Goal: Check status: Check status

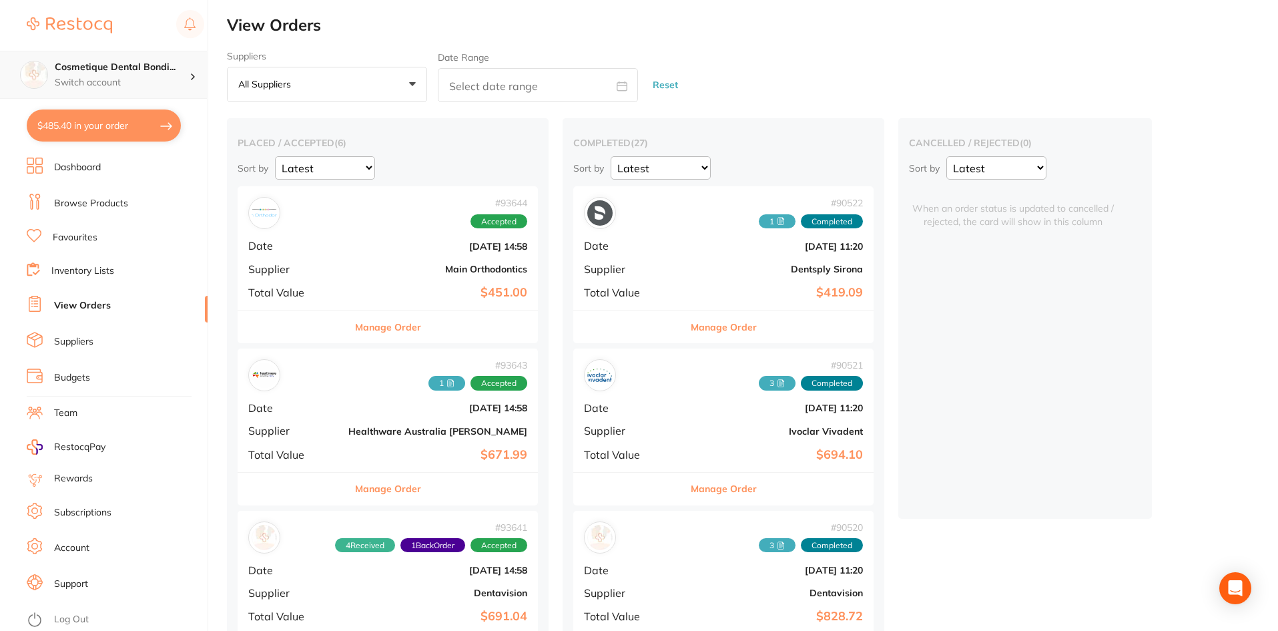
click at [154, 80] on p "Switch account" at bounding box center [122, 82] width 135 height 13
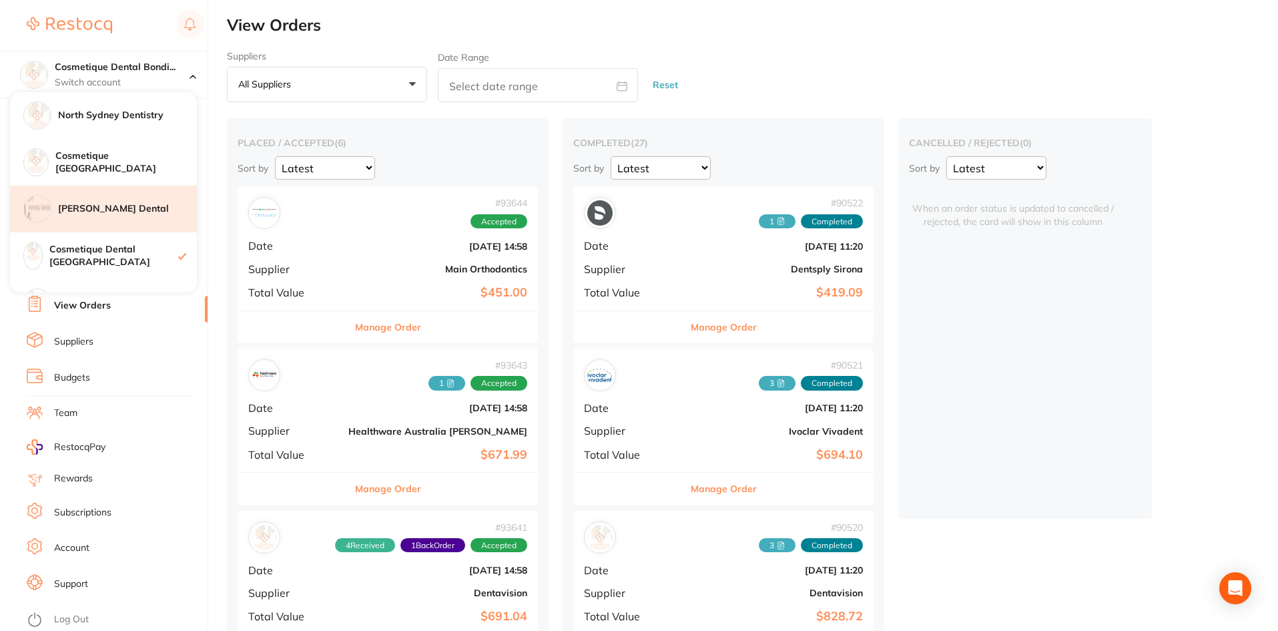
click at [97, 220] on div "[PERSON_NAME] Dental" at bounding box center [103, 209] width 187 height 47
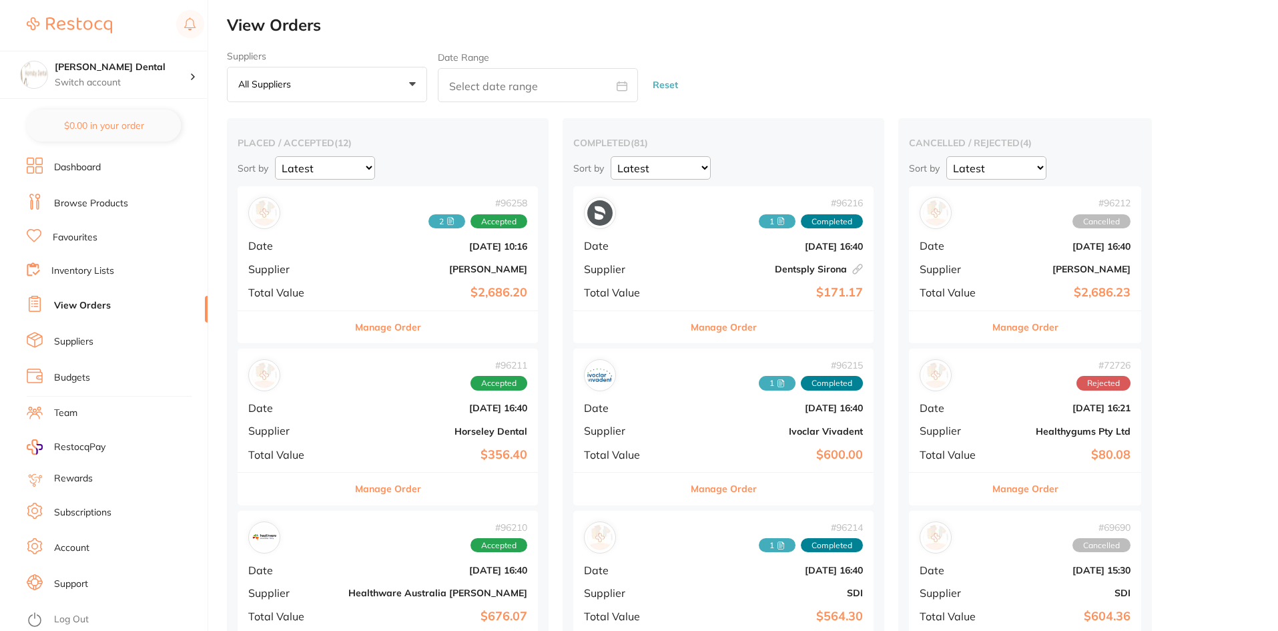
click at [502, 93] on input "text" at bounding box center [538, 85] width 200 height 34
select select "9"
select select "2025"
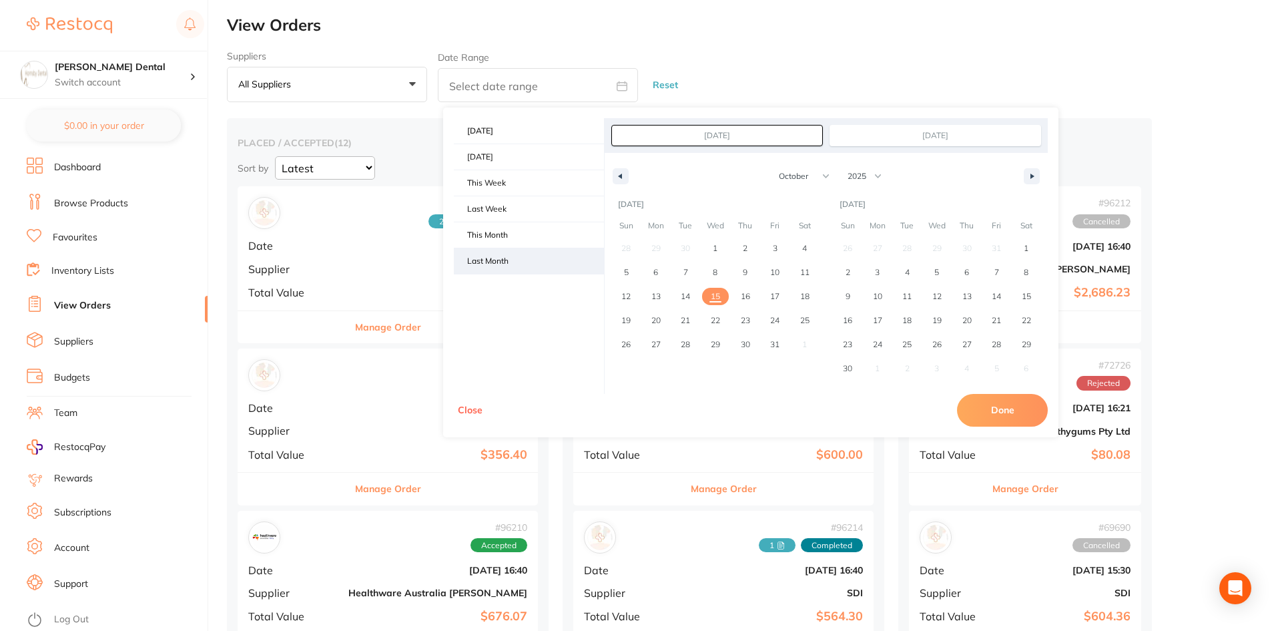
click at [498, 262] on span "Last Month" at bounding box center [529, 260] width 150 height 25
type input "Sep 1, 2025"
type input "Sep 30, 2025"
select select "8"
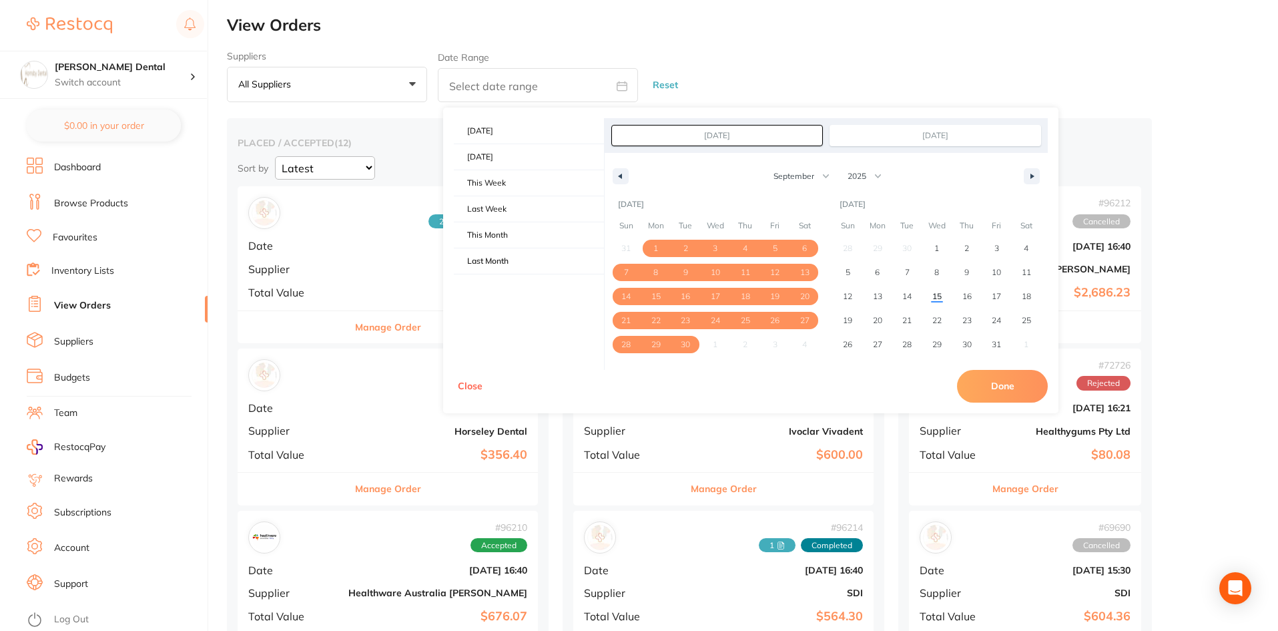
click at [1000, 393] on button "Done" at bounding box center [1002, 386] width 91 height 32
type input "Sept 1 2025 to Sept 30 2025"
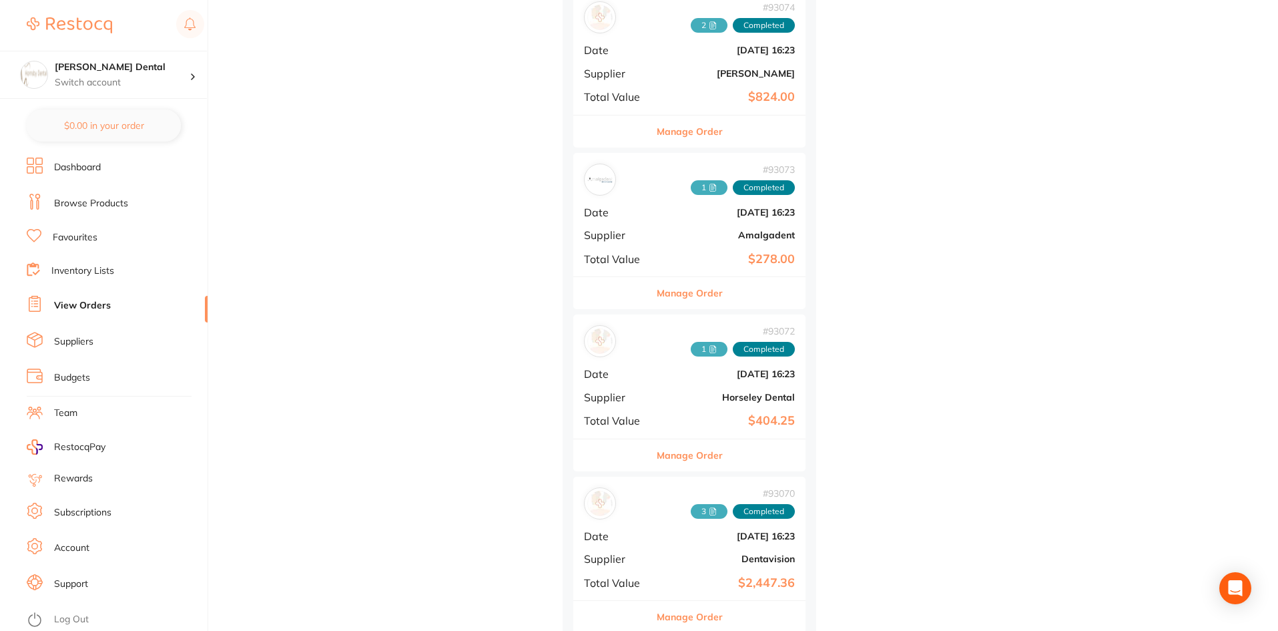
scroll to position [1026, 0]
